Goal: Contribute content: Add original content to the website for others to see

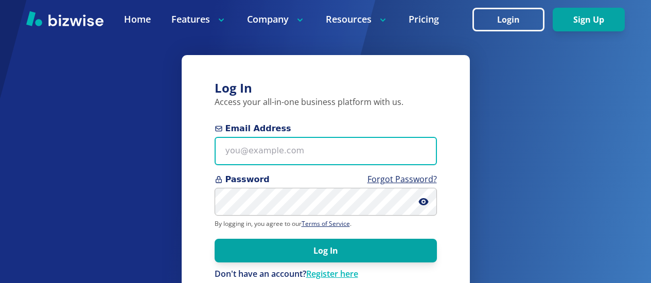
click at [231, 163] on input "Email Address" at bounding box center [326, 151] width 222 height 28
type input "bill.dunnington@gmail.com"
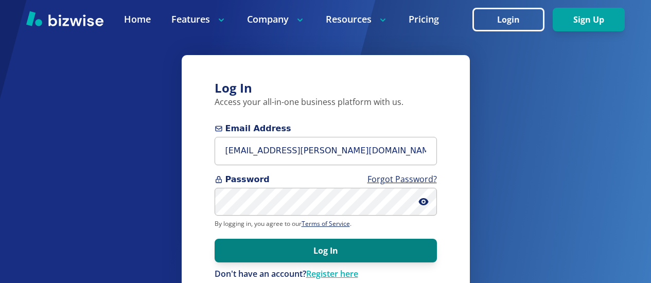
click at [320, 242] on button "Log In" at bounding box center [326, 251] width 222 height 24
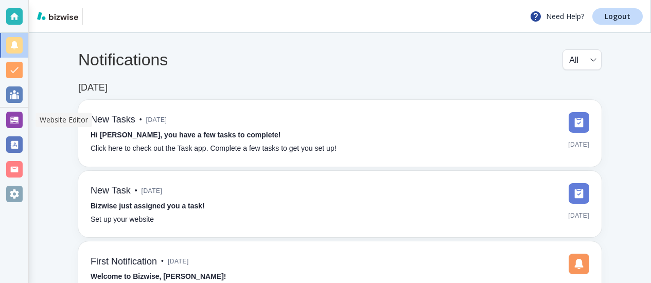
click at [15, 125] on div at bounding box center [14, 120] width 16 height 16
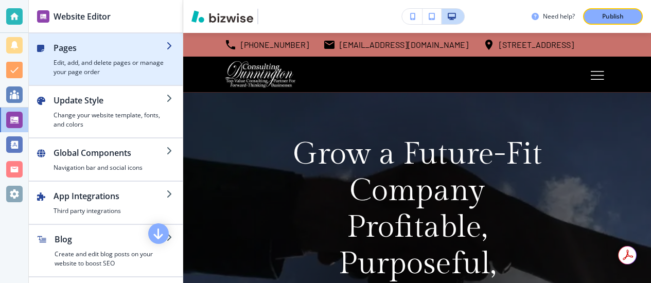
click at [41, 57] on div "button" at bounding box center [41, 60] width 8 height 32
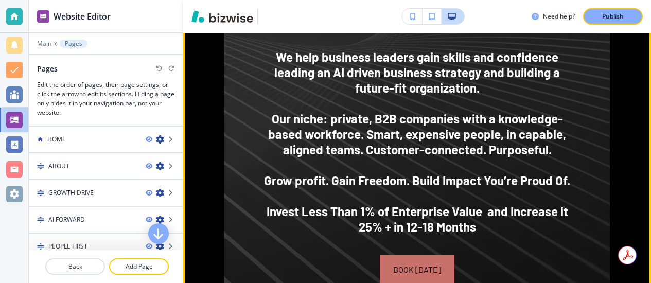
scroll to position [993, 0]
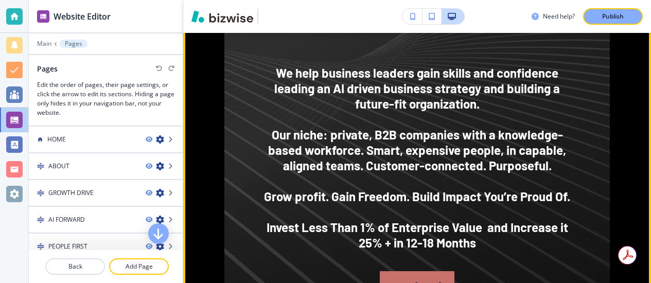
scroll to position [967, 0]
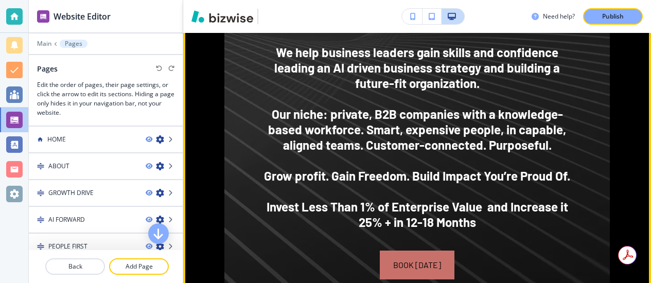
scroll to position [999, 0]
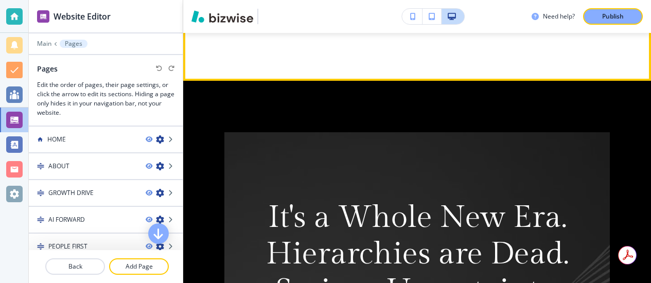
scroll to position [557, 0]
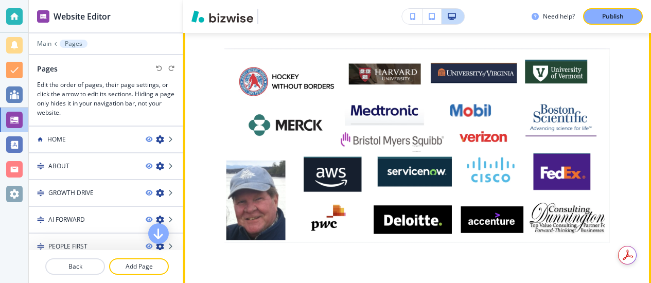
click at [288, 99] on img at bounding box center [416, 145] width 385 height 195
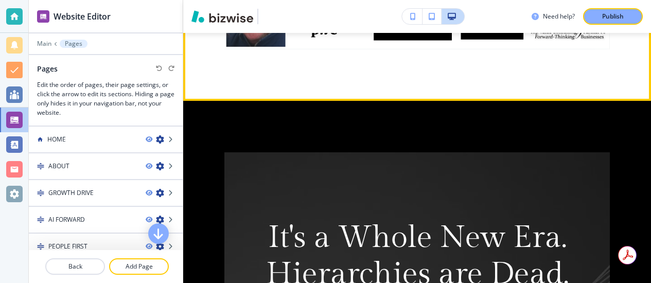
scroll to position [760, 0]
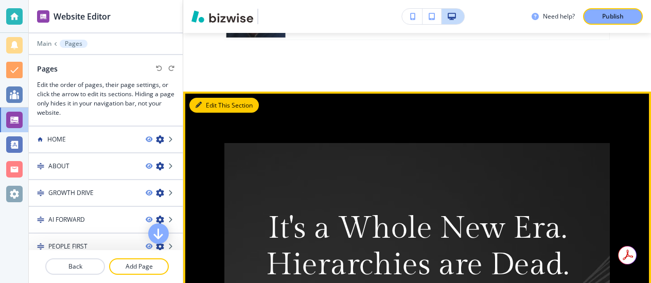
click at [204, 104] on button "Edit This Section" at bounding box center [223, 105] width 69 height 15
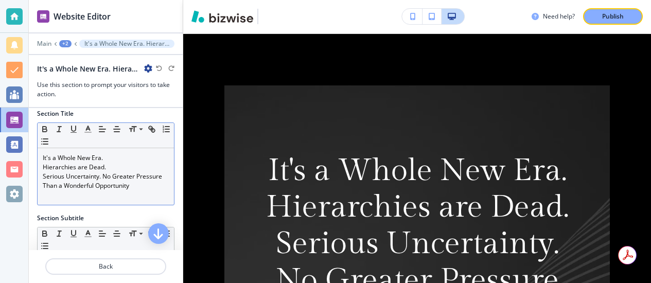
scroll to position [22, 0]
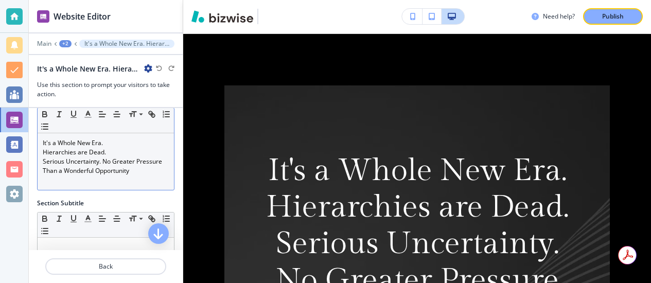
click at [125, 160] on p "Serious Uncertainty. No Greater Pressure" at bounding box center [106, 161] width 126 height 9
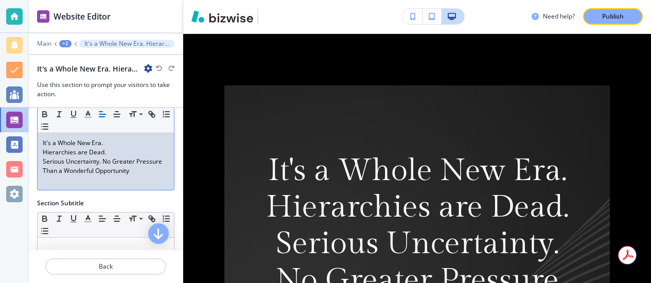
click at [125, 160] on p "Serious Uncertainty. No Greater Pressure" at bounding box center [106, 161] width 126 height 9
click at [103, 163] on p "Serious Uncertainty. No Greater Pressure" at bounding box center [106, 161] width 126 height 9
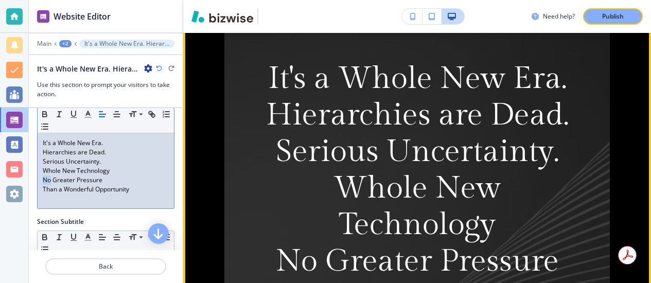
scroll to position [919, 0]
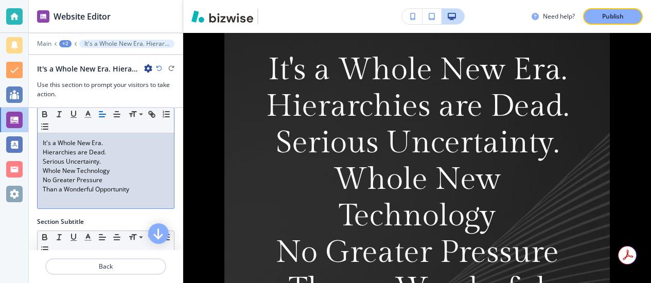
click at [60, 174] on p "Whole New Technology" at bounding box center [106, 170] width 126 height 9
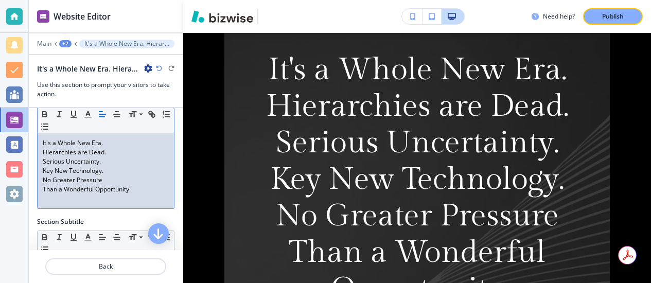
click at [45, 160] on p "Serious Uncertainty." at bounding box center [106, 161] width 126 height 9
drag, startPoint x: 43, startPoint y: 161, endPoint x: 101, endPoint y: 165, distance: 58.3
click at [101, 165] on p "Serious Uncertainty." at bounding box center [106, 161] width 126 height 9
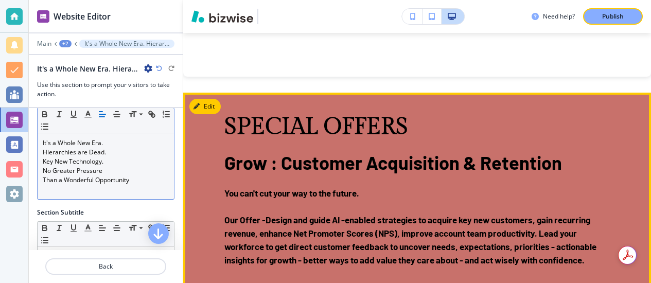
scroll to position [1788, 0]
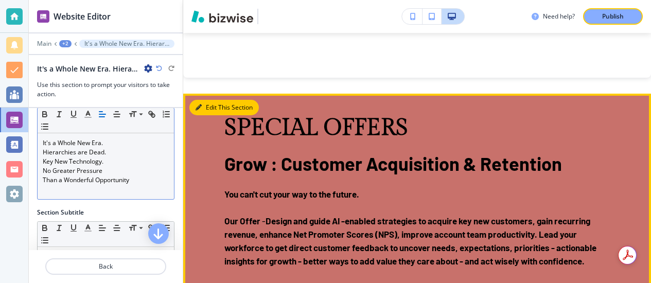
click at [206, 100] on button "Edit This Section" at bounding box center [223, 107] width 69 height 15
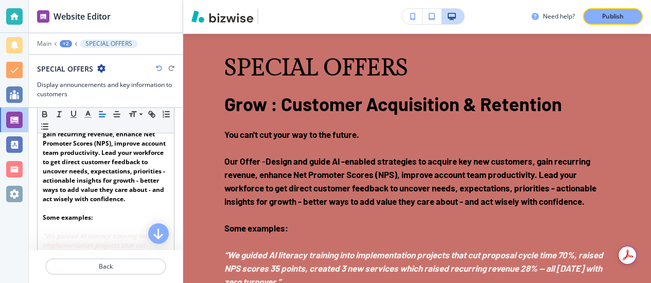
scroll to position [233, 0]
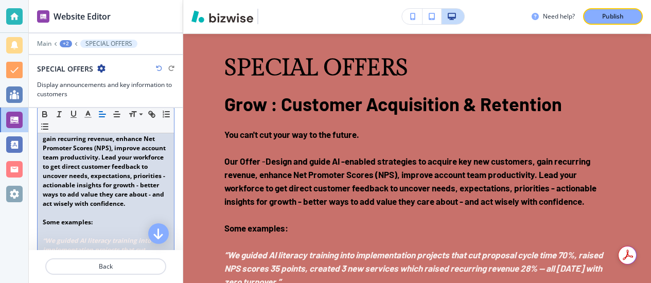
click at [103, 196] on strong "Design and guide AI -enabled strategies to acquire key new customers, gain recu…" at bounding box center [106, 162] width 126 height 92
click at [95, 218] on p at bounding box center [106, 212] width 126 height 9
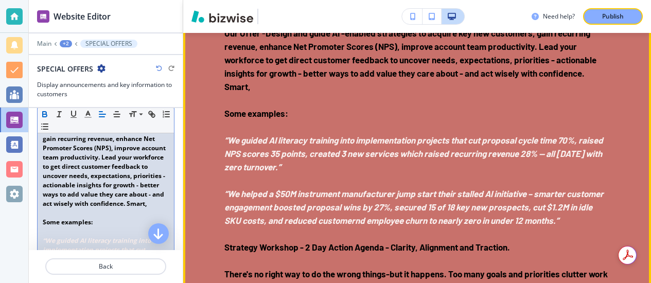
scroll to position [1976, 0]
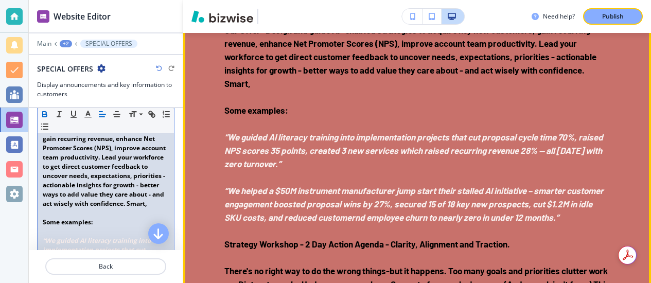
click at [255, 87] on p "﻿Our Offer - Design and guide AI -enabled strategies to acquire key new custome…" at bounding box center [416, 56] width 385 height 67
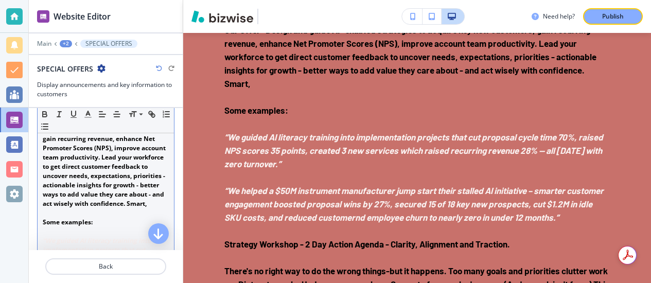
click at [115, 218] on p at bounding box center [106, 212] width 126 height 9
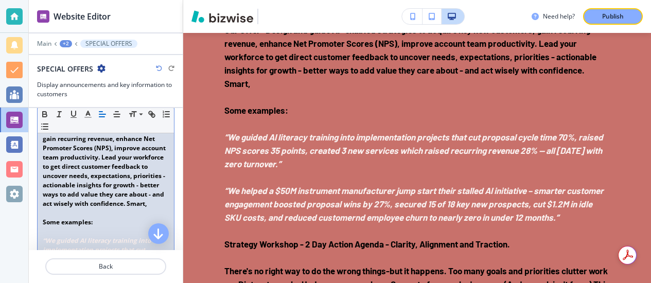
click at [118, 208] on p "﻿Our Offer - Design and guide AI -enabled strategies to acquire key new custome…" at bounding box center [106, 162] width 126 height 93
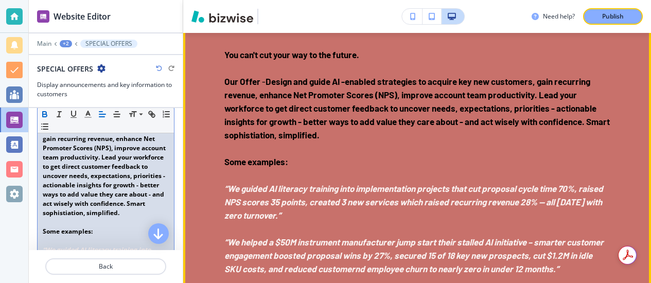
scroll to position [1932, 0]
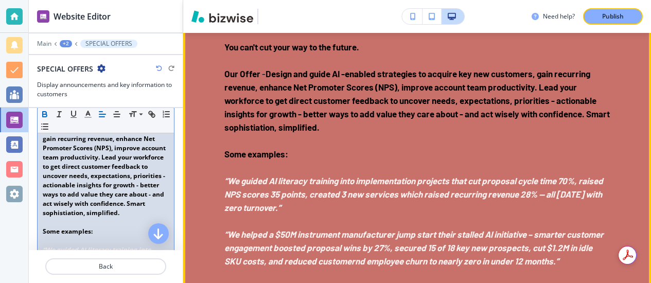
click at [373, 147] on p "Some examples:" at bounding box center [416, 153] width 385 height 13
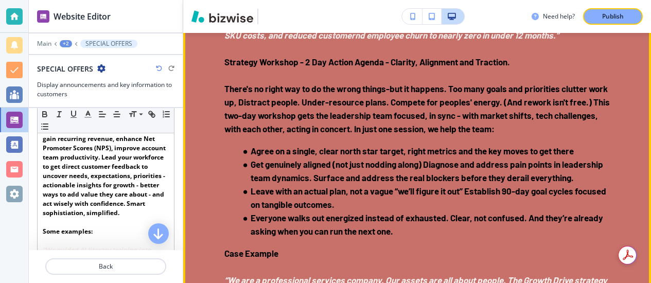
scroll to position [2159, 0]
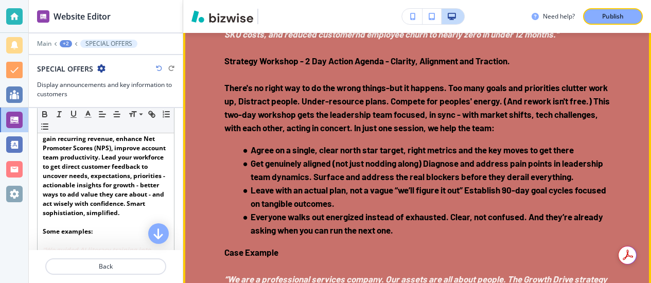
click at [382, 133] on strong "There's no right way to do the wrong things-but it happens. Too many goals and …" at bounding box center [417, 107] width 387 height 50
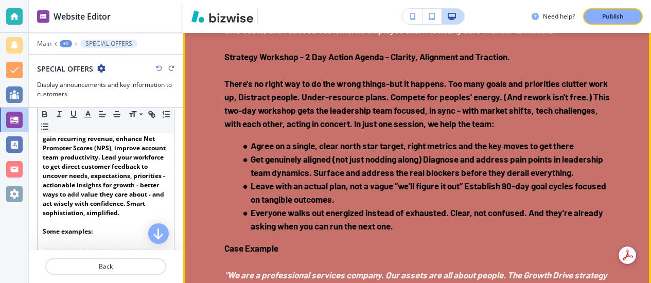
scroll to position [1861, 0]
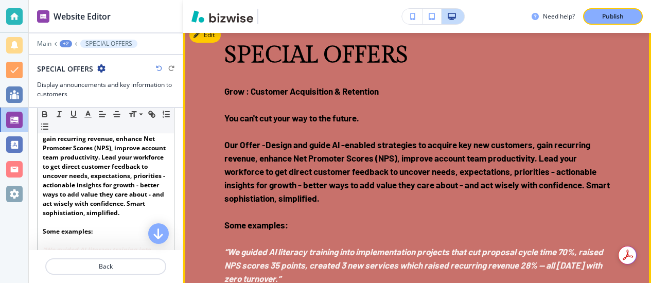
drag, startPoint x: 225, startPoint y: 92, endPoint x: 210, endPoint y: 92, distance: 14.4
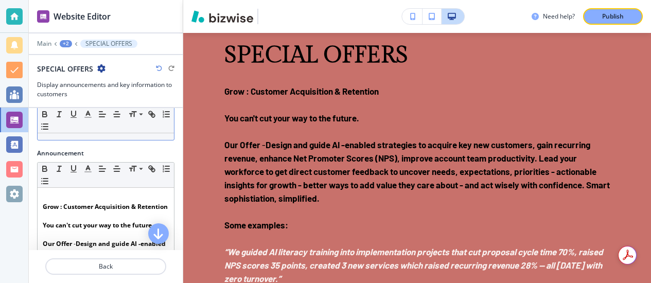
scroll to position [114, 0]
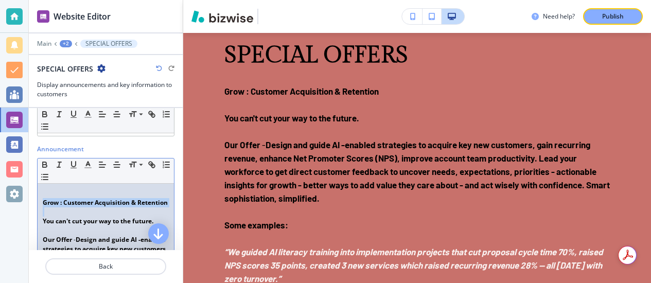
drag, startPoint x: 43, startPoint y: 203, endPoint x: 98, endPoint y: 218, distance: 57.1
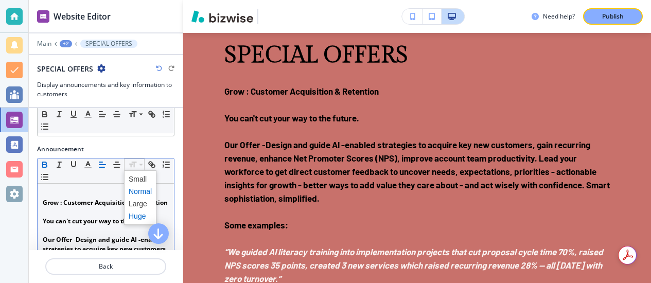
click at [140, 214] on span at bounding box center [140, 216] width 23 height 12
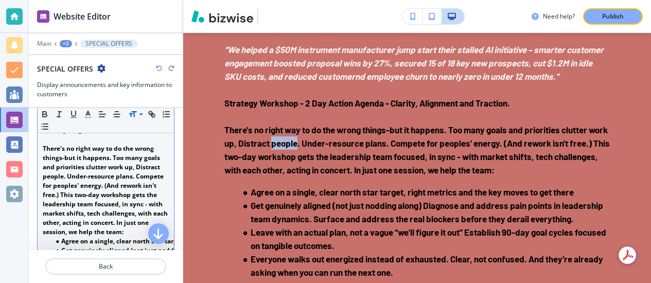
scroll to position [562, 0]
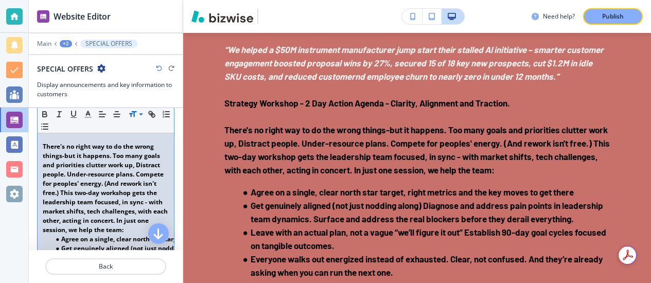
drag, startPoint x: 42, startPoint y: 136, endPoint x: 77, endPoint y: 153, distance: 38.4
click at [77, 133] on p "Strategy Workshop - 2 Day Action Agenda - Clarity, Alignment and Traction." at bounding box center [106, 123] width 126 height 19
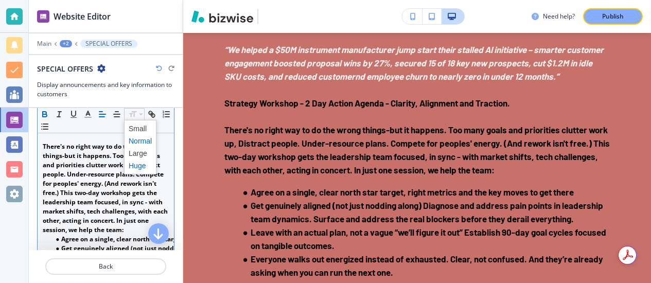
click at [139, 162] on span at bounding box center [140, 166] width 23 height 12
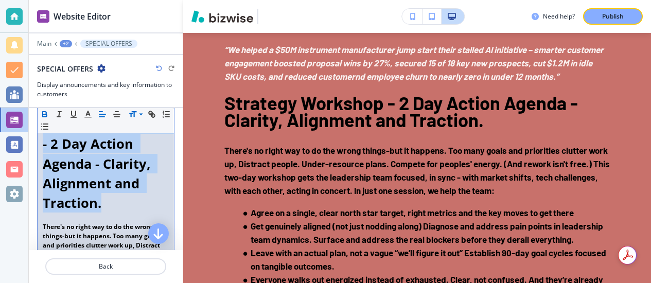
scroll to position [128, 0]
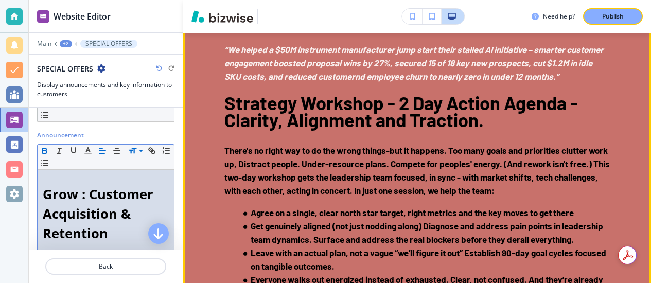
click at [188, 167] on div "SPECIAL OFFERS Grow : Customer Acquisition & Retention You can't cut your way t…" at bounding box center [417, 208] width 468 height 892
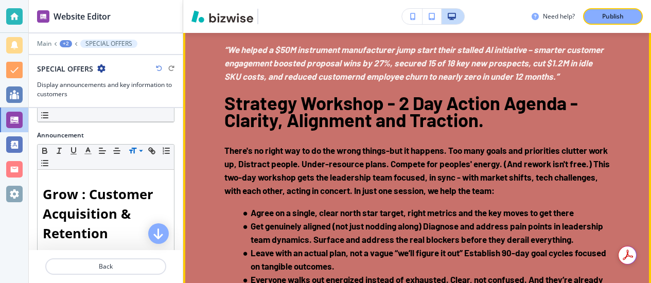
click at [188, 167] on div "SPECIAL OFFERS Grow : Customer Acquisition & Retention You can't cut your way t…" at bounding box center [417, 208] width 468 height 892
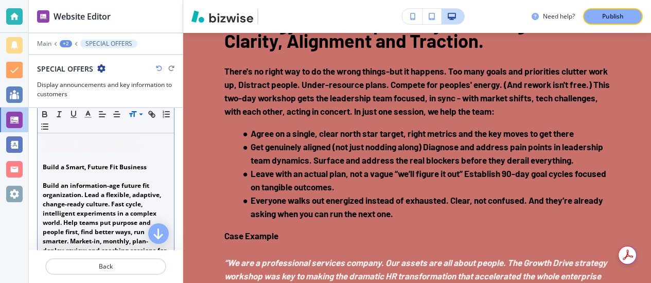
scroll to position [902, 0]
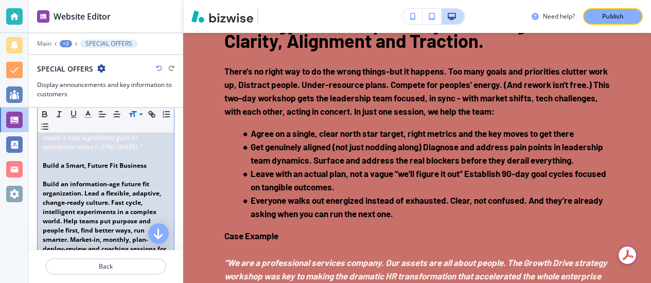
drag, startPoint x: 43, startPoint y: 193, endPoint x: 158, endPoint y: 190, distance: 114.8
click at [158, 170] on p "Build a Smart, Future Fit Business" at bounding box center [106, 165] width 126 height 9
drag, startPoint x: 45, startPoint y: 192, endPoint x: 59, endPoint y: 193, distance: 13.9
click at [59, 170] on strong "Build a Smart, Future Fit Business" at bounding box center [95, 165] width 104 height 9
drag, startPoint x: 43, startPoint y: 193, endPoint x: 152, endPoint y: 193, distance: 109.1
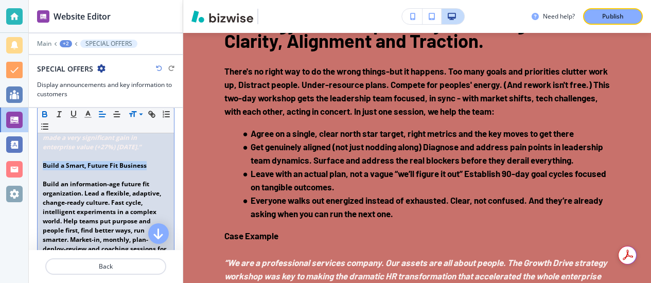
click at [152, 170] on p "Build a Smart, Future Fit Business" at bounding box center [106, 165] width 126 height 9
click at [152, 151] on em "“We are a professional services company. Our assets are all about people. The G…" at bounding box center [107, 91] width 128 height 120
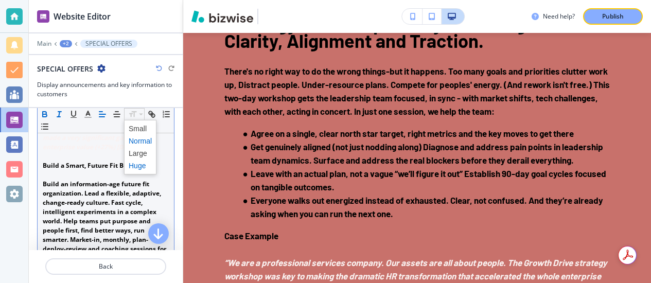
click at [138, 162] on span at bounding box center [140, 166] width 23 height 12
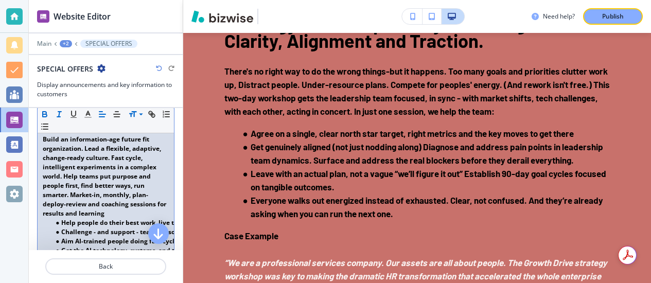
scroll to position [945, 0]
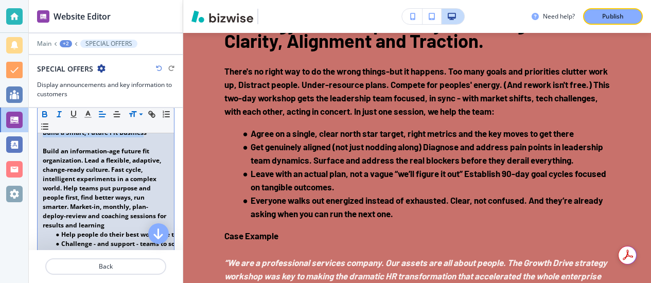
drag, startPoint x: 43, startPoint y: 160, endPoint x: 144, endPoint y: 164, distance: 100.4
click at [144, 137] on strong "Build a Smart, Future Fit Business" at bounding box center [95, 132] width 104 height 9
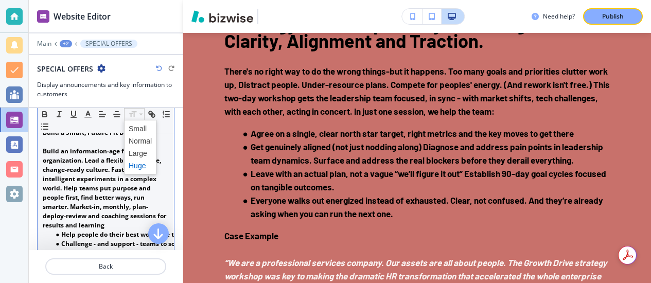
click at [137, 164] on span at bounding box center [140, 166] width 23 height 12
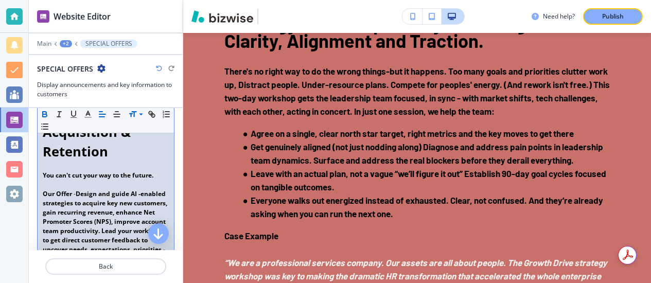
scroll to position [214, 0]
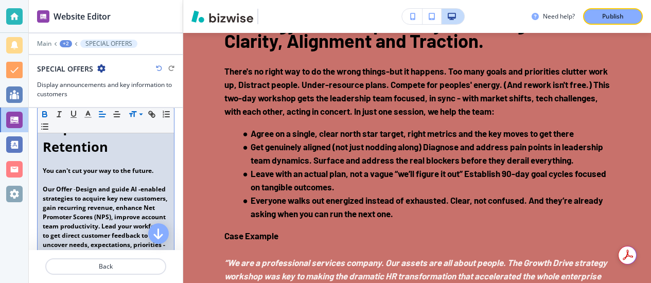
click at [156, 198] on p "﻿Our Offer - Design and guide AI -enabled strategies to acquire key new custome…" at bounding box center [106, 236] width 126 height 102
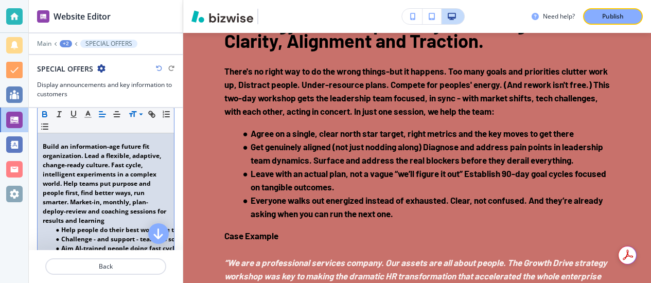
scroll to position [977, 0]
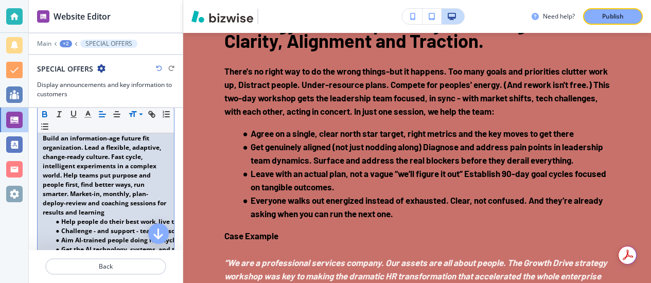
click at [43, 166] on strong "Build an information-age future fit organization. Lead a flexible, adaptive, ch…" at bounding box center [105, 175] width 125 height 83
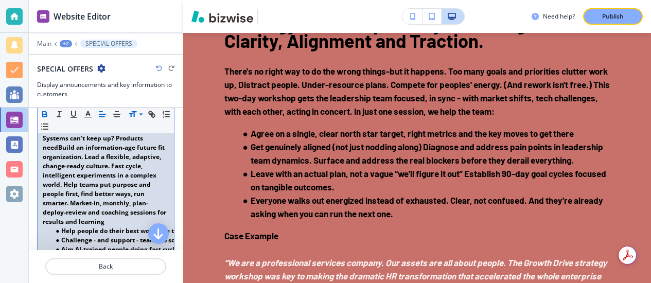
click at [147, 170] on strong "Systems can't keep up? Products needBuild an information-age future fit organiz…" at bounding box center [105, 180] width 125 height 92
click at [143, 166] on strong "Systems can't keep up? Products needBuild an information-age future fit organiz…" at bounding box center [105, 180] width 125 height 92
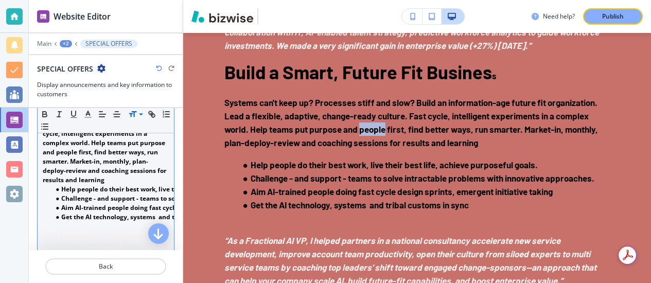
scroll to position [1022, 0]
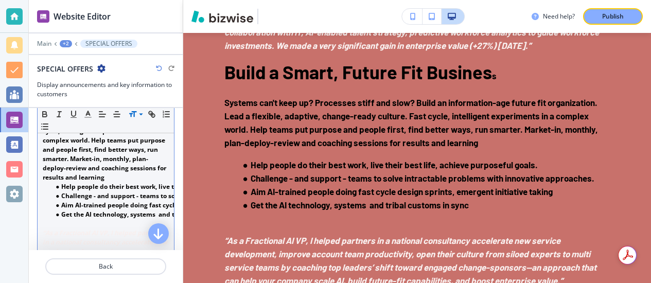
click at [106, 182] on p "Systems can't keep up? Processes stiff and slow? Build an information-age futur…" at bounding box center [106, 136] width 126 height 93
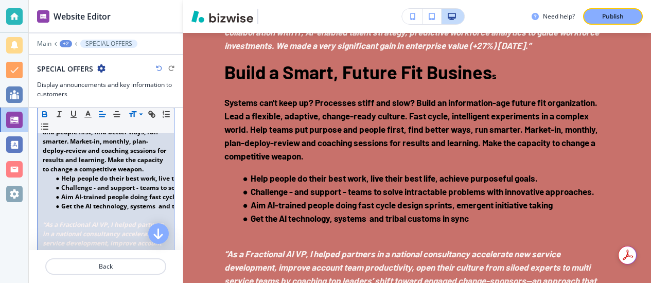
scroll to position [1048, 0]
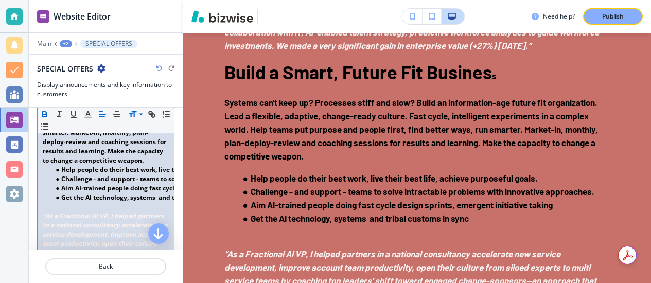
click at [67, 165] on strong "Systems can't keep up? Processes stiff and slow? Build an information-age futur…" at bounding box center [105, 113] width 125 height 101
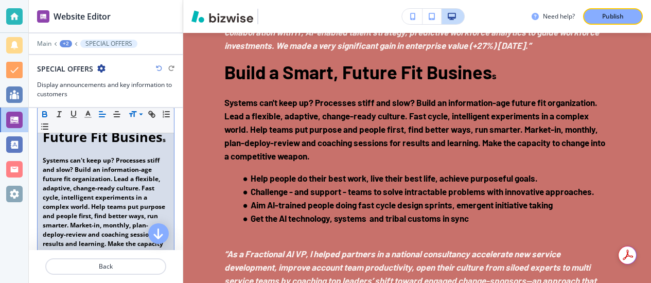
scroll to position [953, 0]
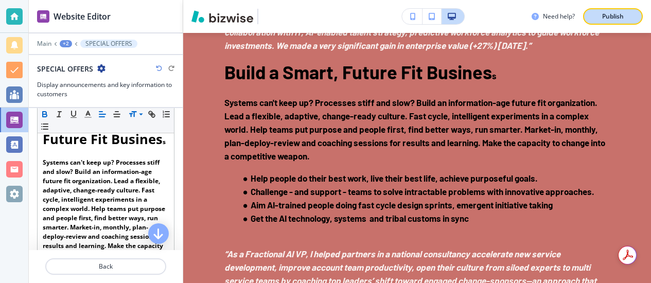
click at [608, 17] on p "Publish" at bounding box center [613, 16] width 22 height 9
